Goal: Information Seeking & Learning: Stay updated

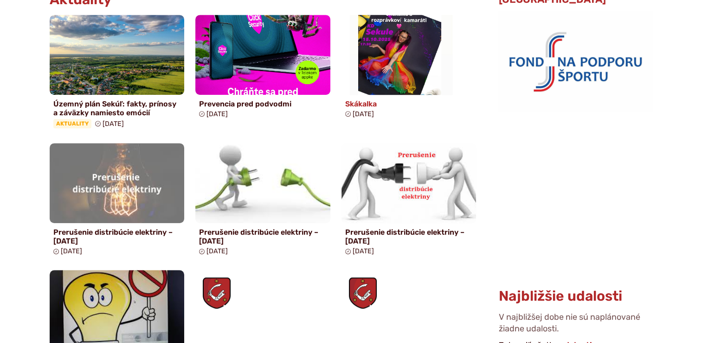
scroll to position [511, 0]
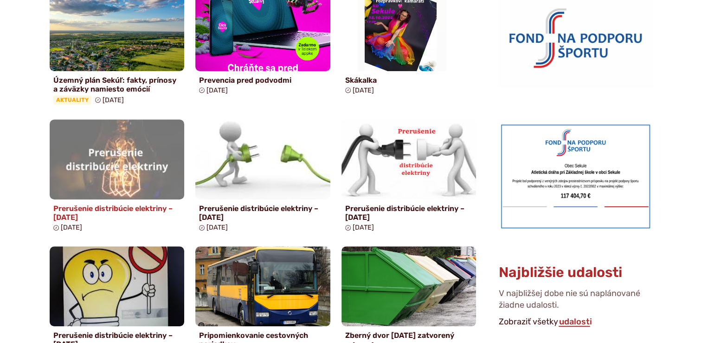
click at [139, 206] on h4 "Prerušenie distribúcie elektriny – [DATE]" at bounding box center [117, 213] width 128 height 18
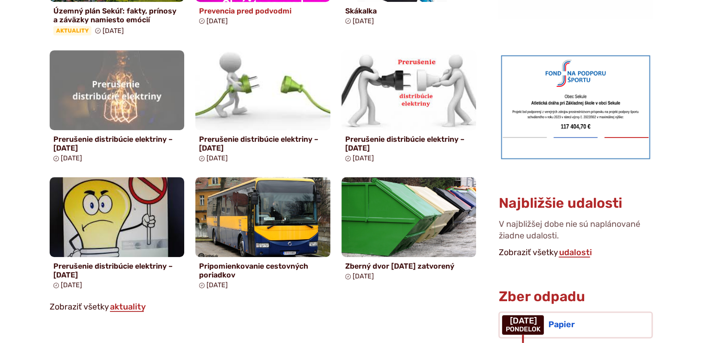
scroll to position [603, 0]
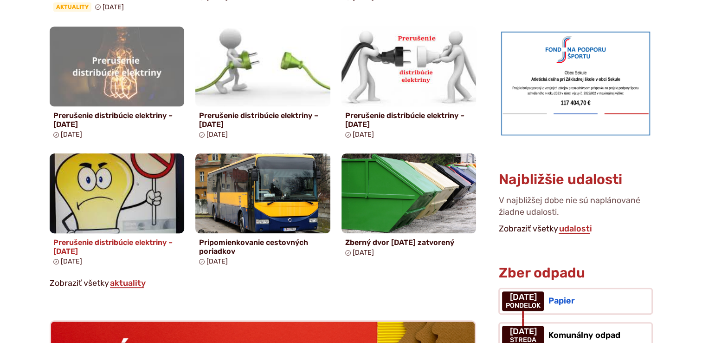
click at [130, 244] on h4 "Prerušenie distribúcie elektriny – 06.10.2025" at bounding box center [117, 247] width 128 height 18
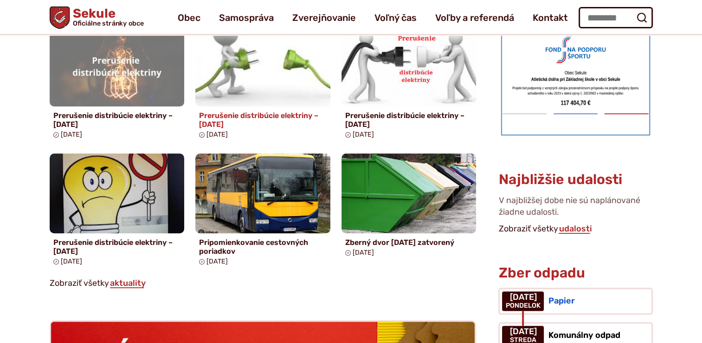
scroll to position [511, 0]
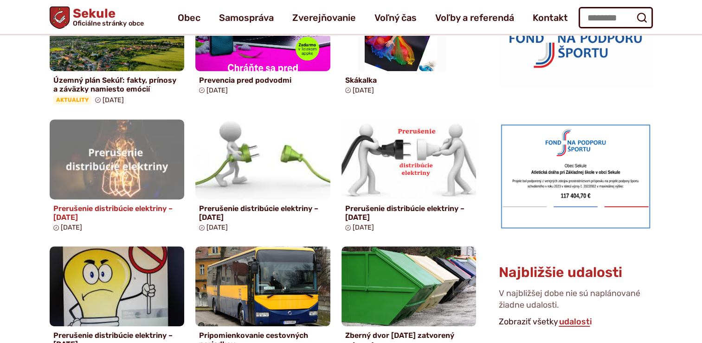
click at [149, 207] on h4 "Prerušenie distribúcie elektriny – 17.10.2025" at bounding box center [117, 213] width 128 height 18
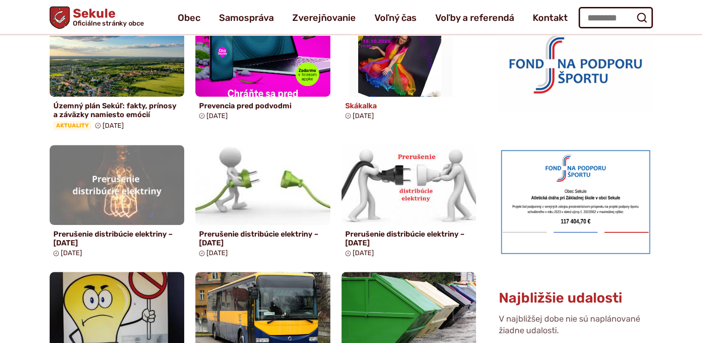
scroll to position [418, 0]
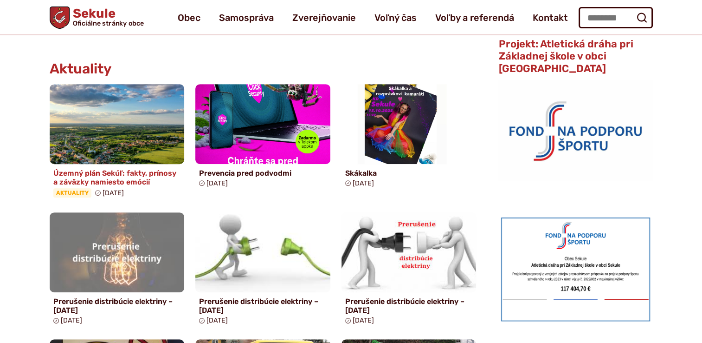
click at [146, 175] on h4 "Územný plán Sekúľ: fakty, prínosy a záväzky namiesto emócií" at bounding box center [117, 177] width 128 height 18
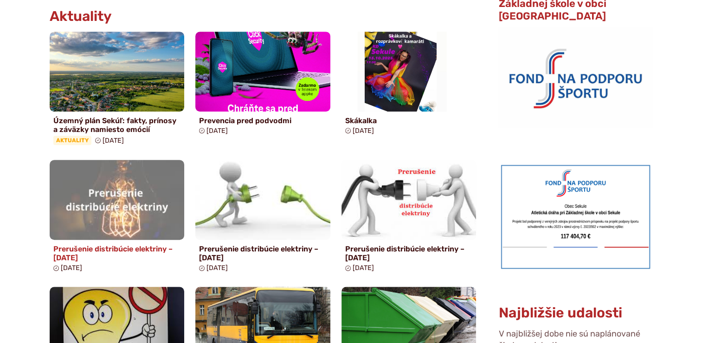
scroll to position [603, 0]
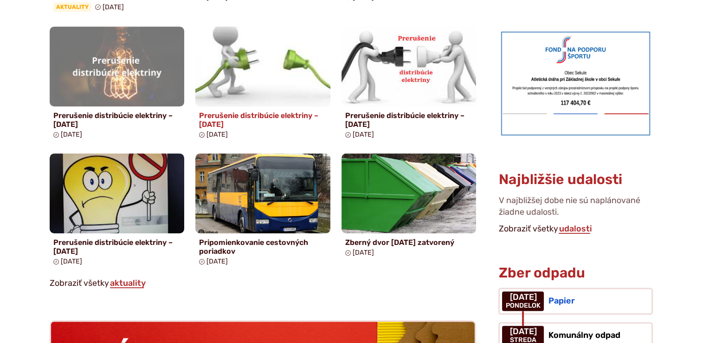
click at [261, 118] on h4 "Prerušenie distribúcie elektriny – 15.10.2025" at bounding box center [263, 120] width 128 height 18
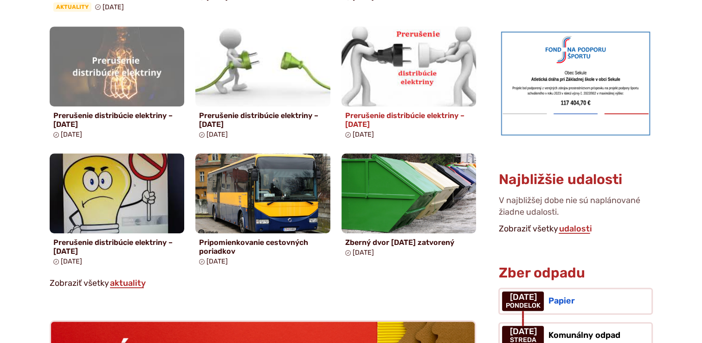
click at [428, 115] on h4 "Prerušenie distribúcie elektriny – [DATE]" at bounding box center [409, 120] width 128 height 18
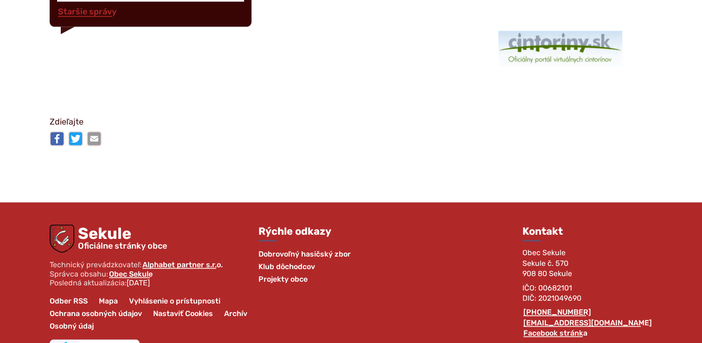
scroll to position [1555, 0]
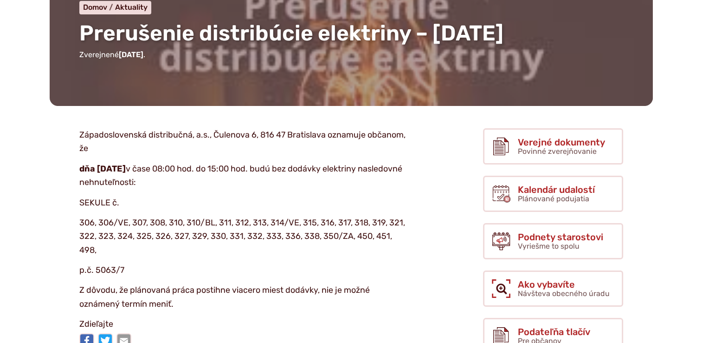
scroll to position [139, 0]
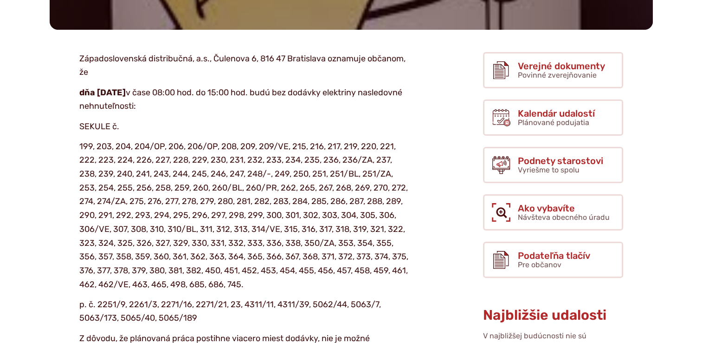
scroll to position [232, 0]
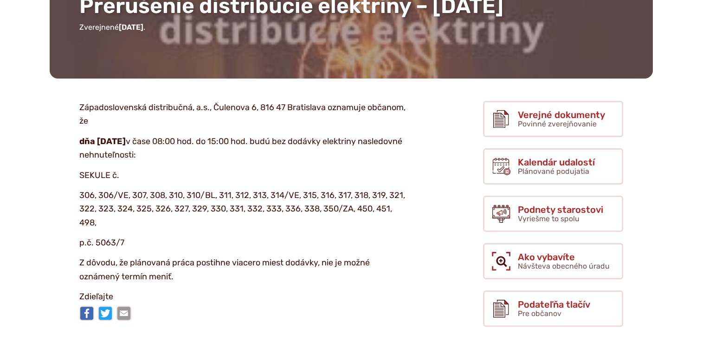
scroll to position [139, 0]
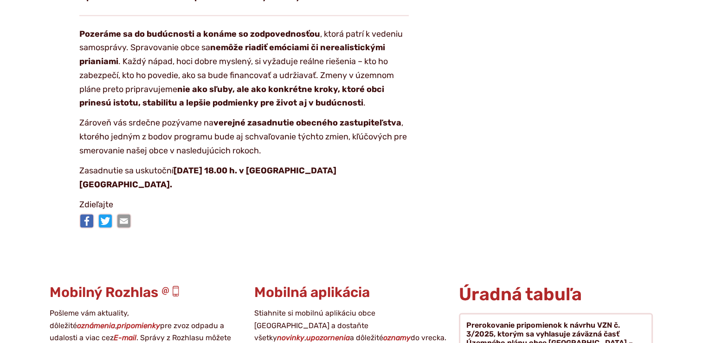
scroll to position [1810, 0]
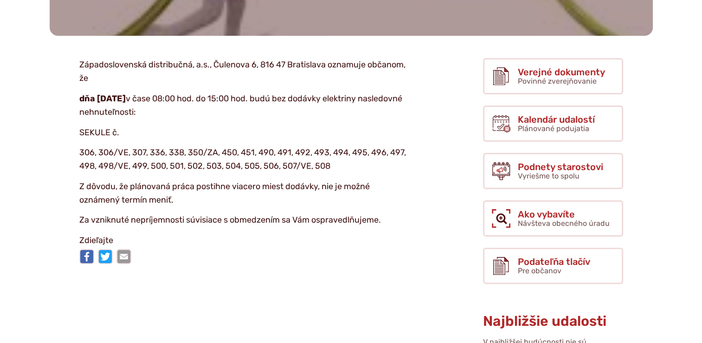
scroll to position [186, 0]
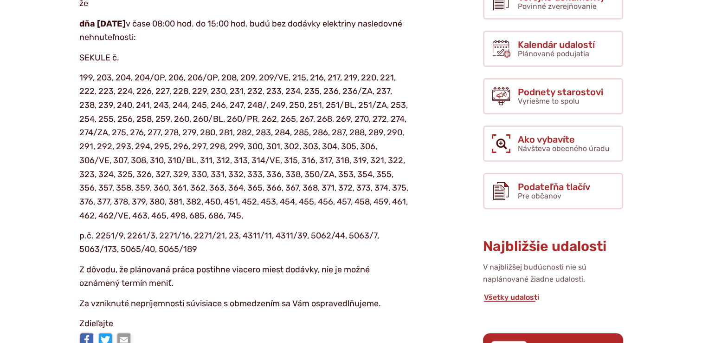
scroll to position [278, 0]
